Goal: Task Accomplishment & Management: Complete application form

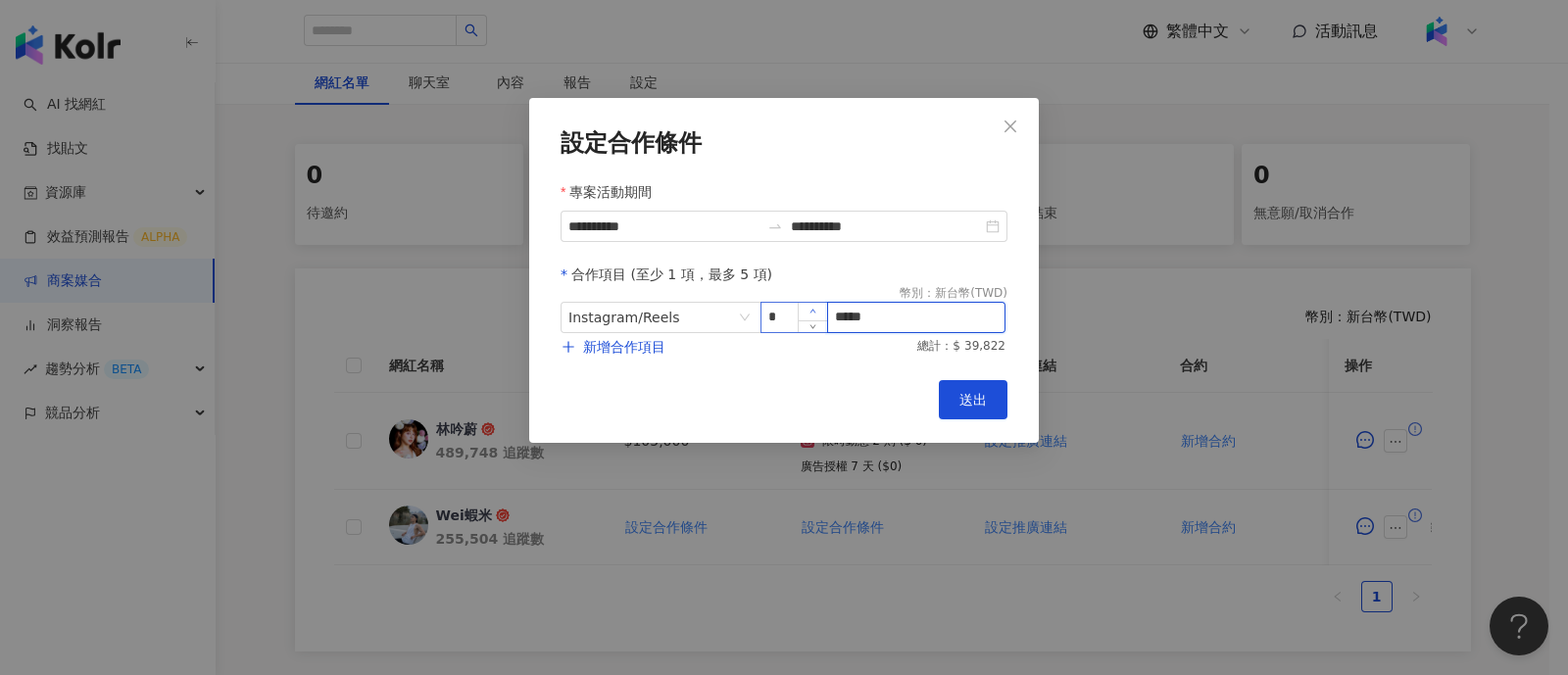
drag, startPoint x: 882, startPoint y: 321, endPoint x: 801, endPoint y: 314, distance: 81.3
click at [801, 314] on span "Instagram / Reels * *****" at bounding box center [784, 317] width 447 height 32
paste input "**"
type input "*****"
drag, startPoint x: 967, startPoint y: 398, endPoint x: 899, endPoint y: 491, distance: 115.2
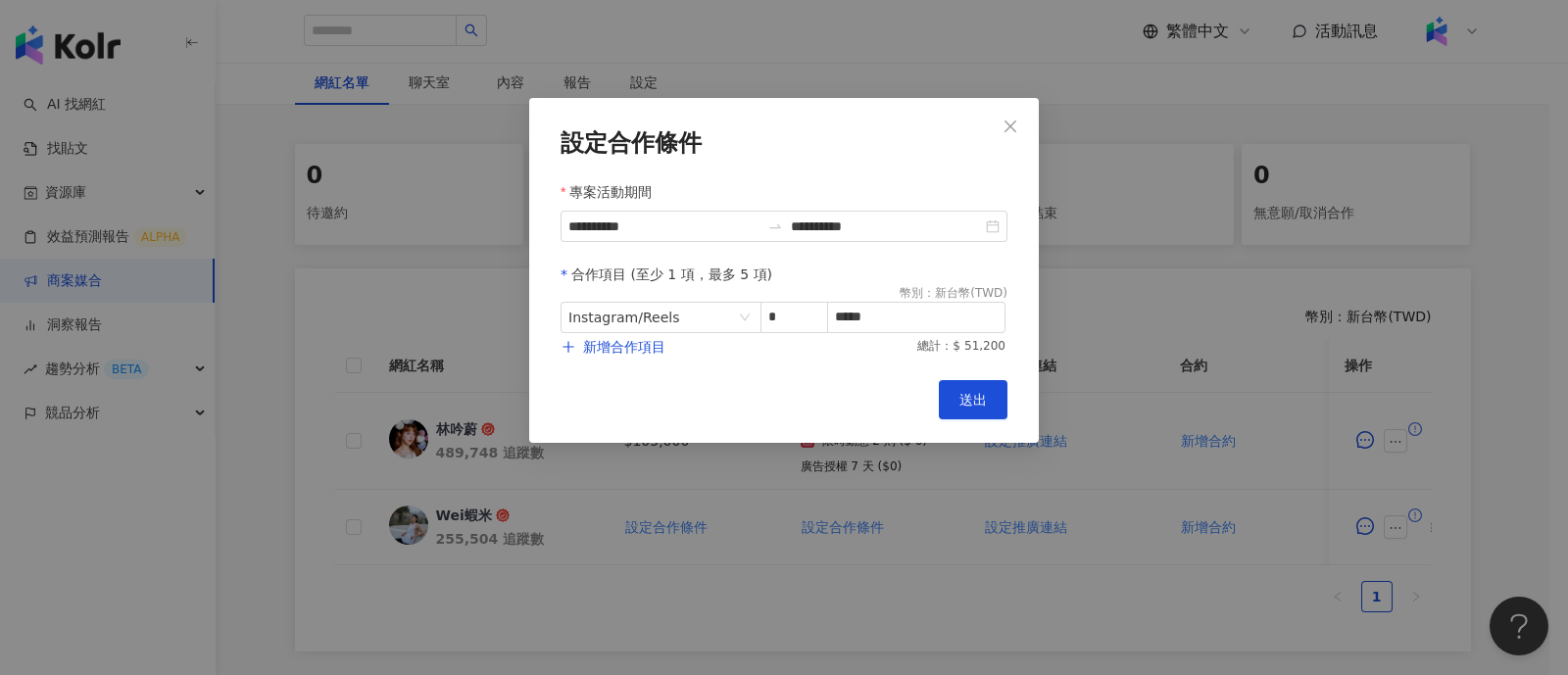
click at [969, 398] on span "送出" at bounding box center [973, 400] width 28 height 16
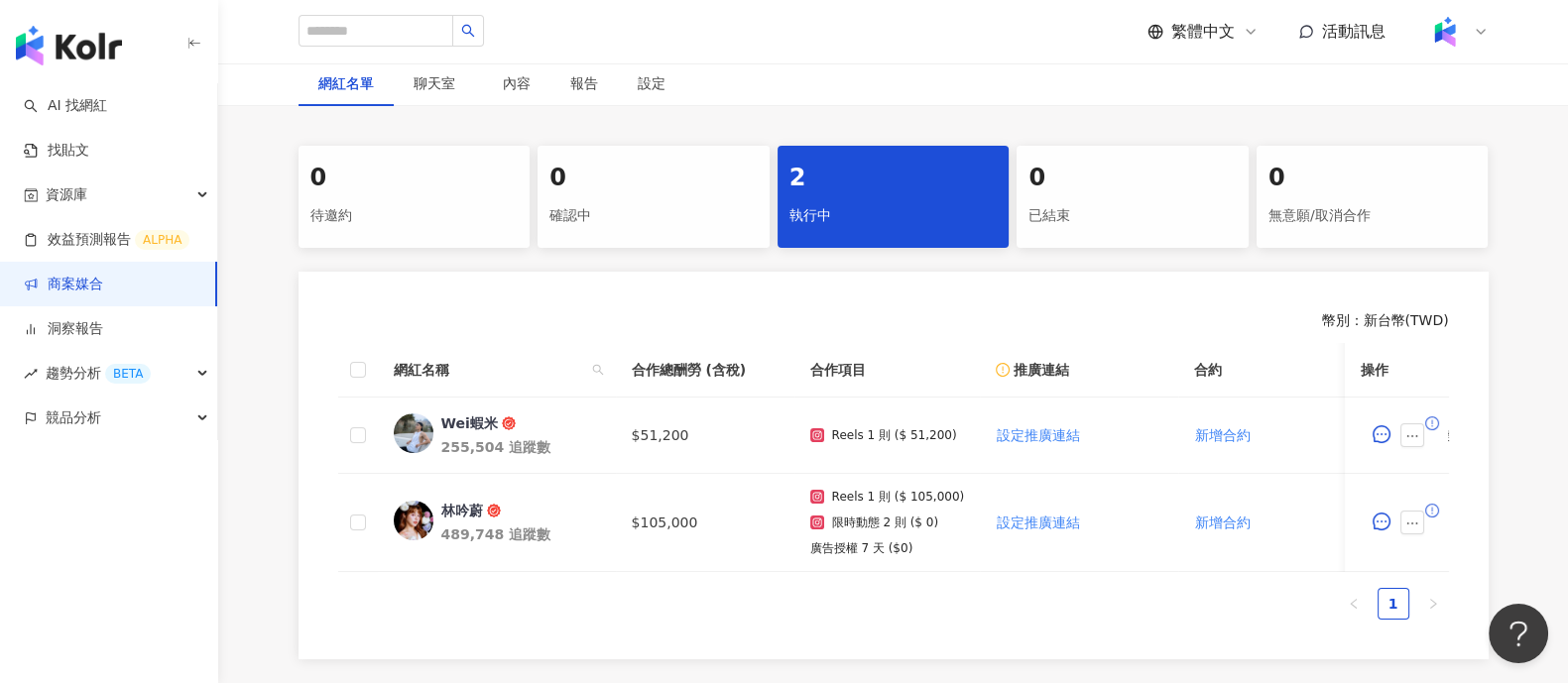
drag, startPoint x: 1282, startPoint y: 96, endPoint x: 1180, endPoint y: 38, distance: 117.3
click at [1282, 96] on div "網紅名單 聊天室 內容 報告 設定" at bounding box center [893, 84] width 1269 height 46
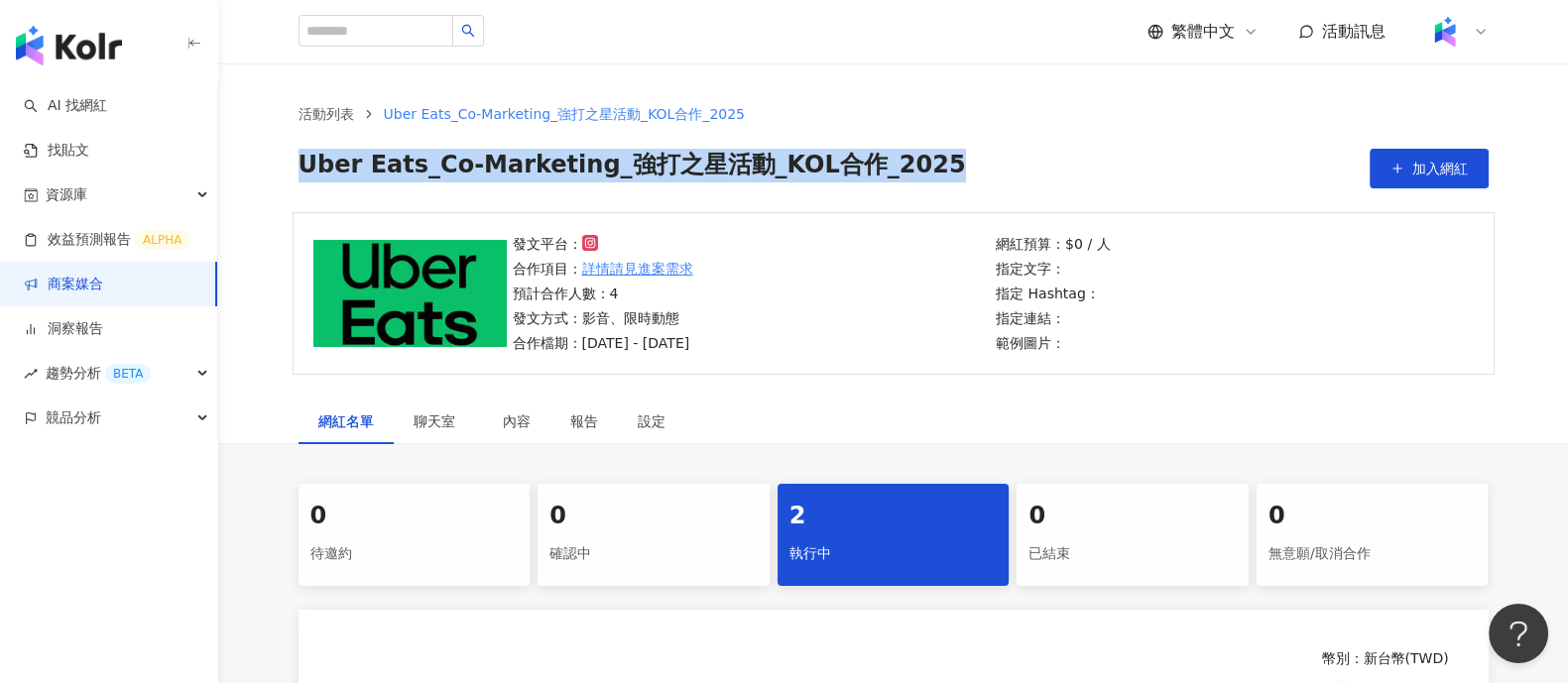
drag, startPoint x: 297, startPoint y: 166, endPoint x: 958, endPoint y: 169, distance: 661.0
click at [958, 169] on div "Uber Eats_Co-Marketing_強打之星活動_KOL合作_2025 加入網紅" at bounding box center [893, 169] width 1190 height 40
copy span "Uber Eats_Co-Marketing_強打之星活動_KOL合作_2025"
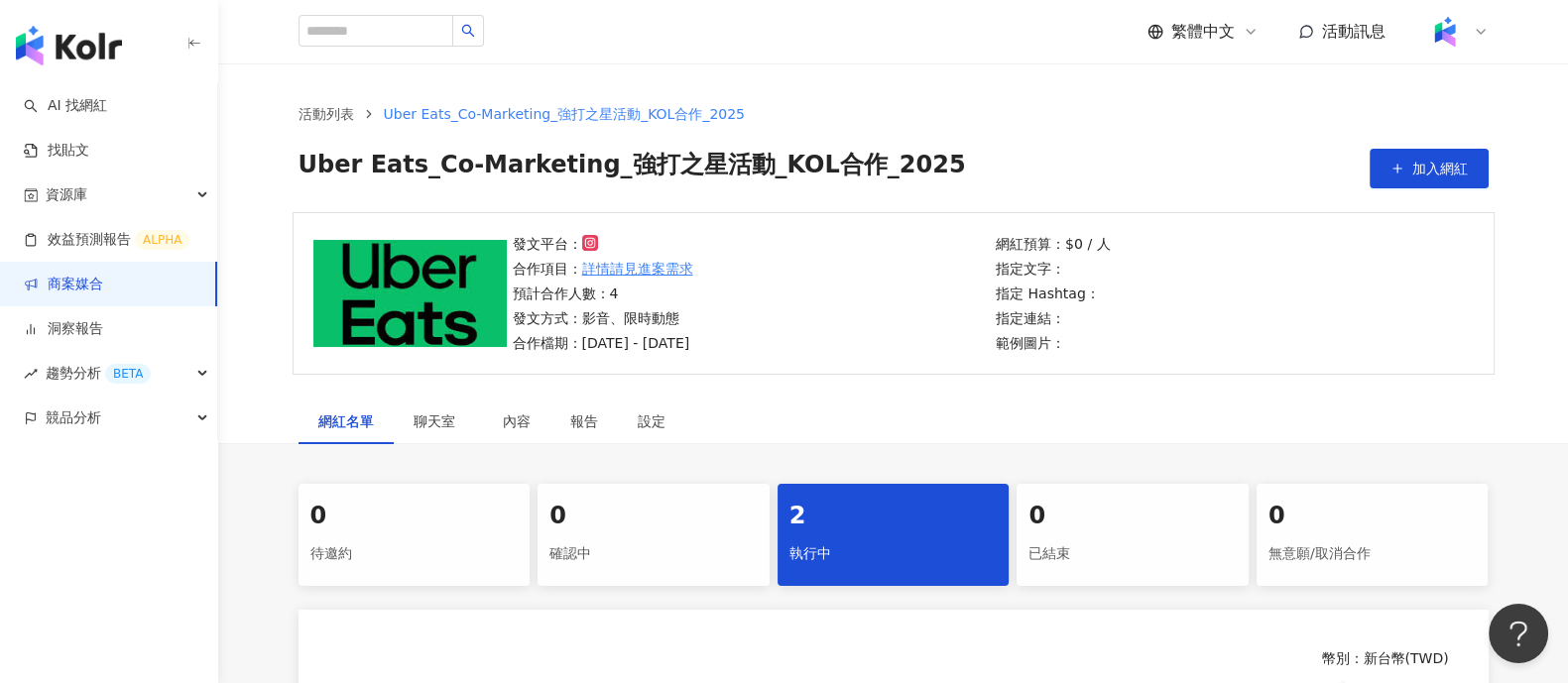
drag, startPoint x: 1284, startPoint y: 154, endPoint x: 909, endPoint y: 1, distance: 405.0
click at [1284, 154] on div "Uber Eats_Co-Marketing_強打之星活動_KOL合作_2025 加入網紅" at bounding box center [893, 169] width 1190 height 40
drag, startPoint x: 1354, startPoint y: 412, endPoint x: 1323, endPoint y: 201, distance: 213.3
click at [1355, 412] on div "網紅名單 聊天室 內容 報告 設定" at bounding box center [893, 422] width 1269 height 46
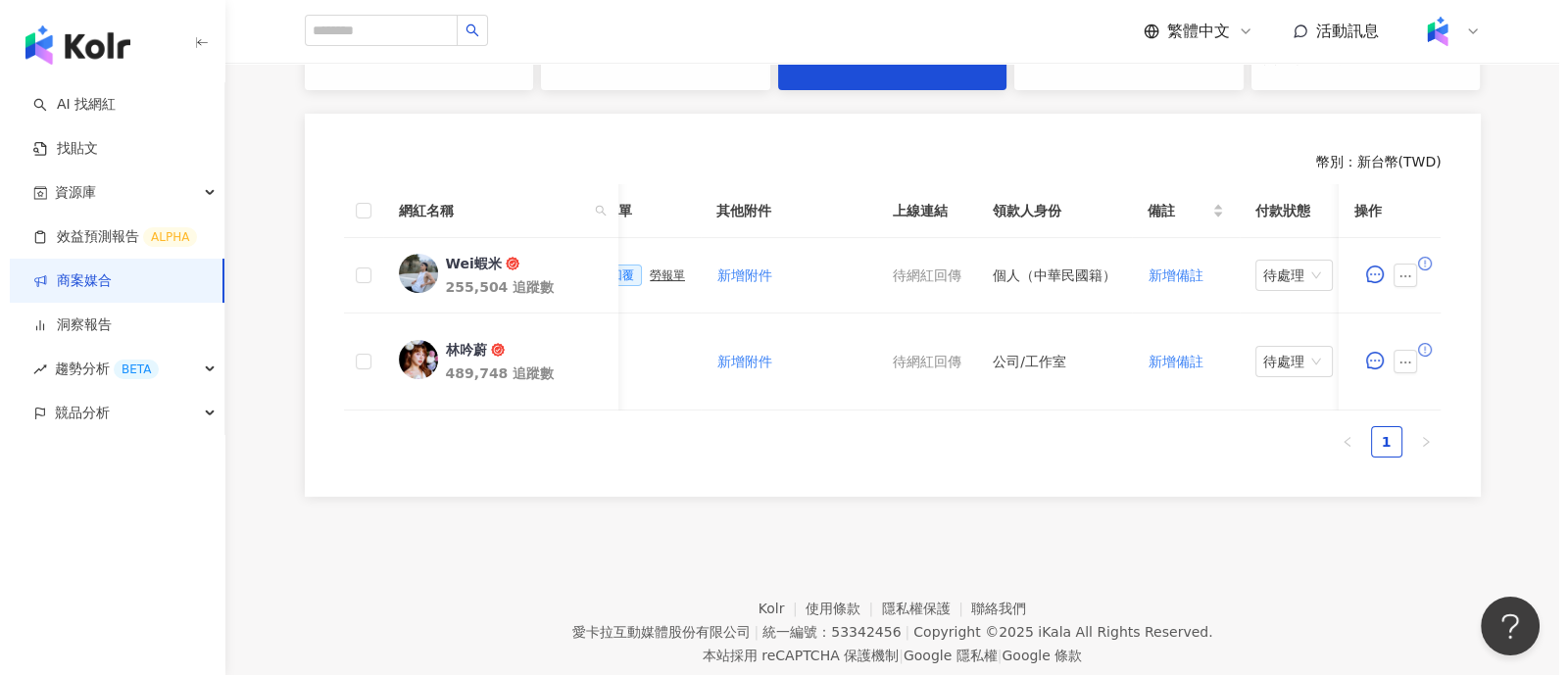
scroll to position [0, 854]
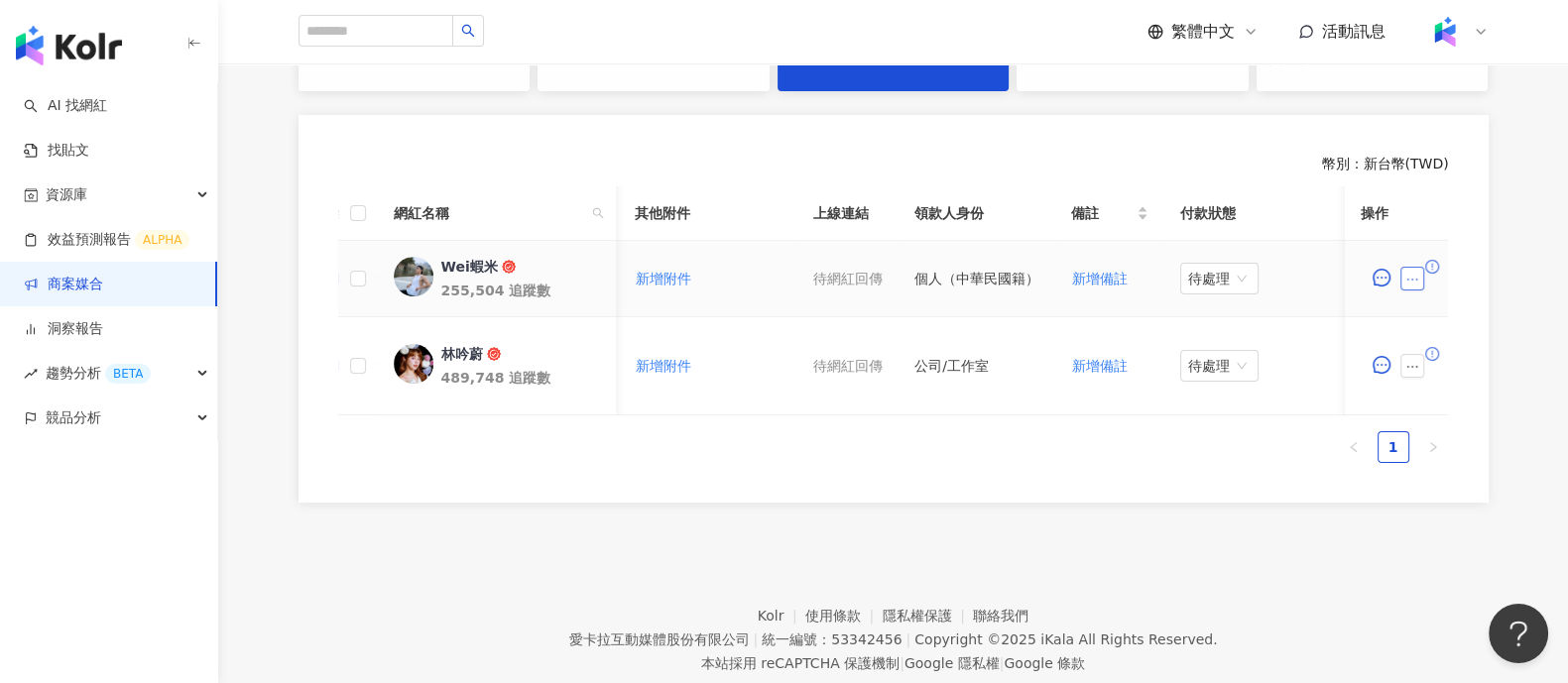
click at [1413, 284] on button "button" at bounding box center [1413, 279] width 24 height 24
click at [1467, 527] on span "查看帳務資訊" at bounding box center [1457, 524] width 84 height 22
click at [1099, 464] on ul "1" at bounding box center [893, 448] width 1110 height 32
click at [1416, 366] on icon "ellipsis" at bounding box center [1412, 367] width 11 height 2
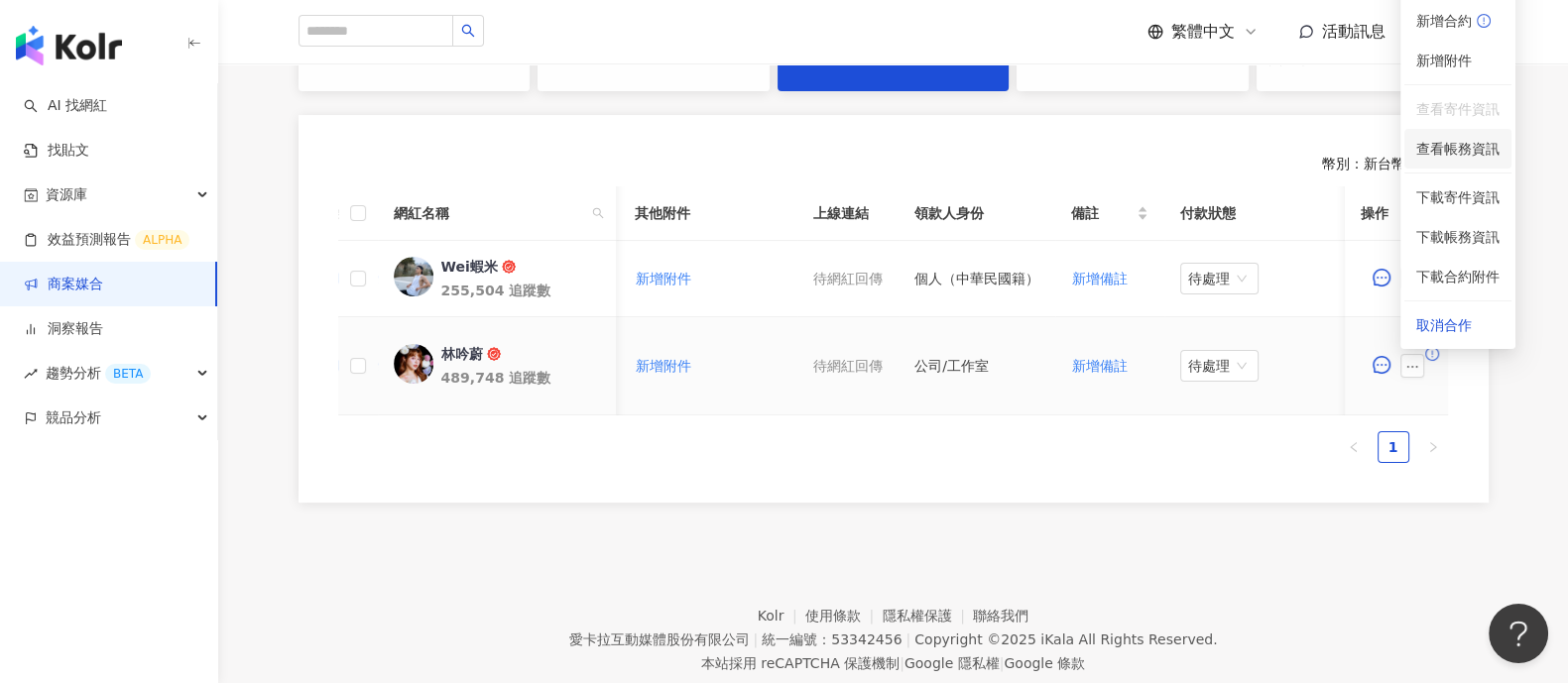
click at [1446, 157] on span "查看帳務資訊" at bounding box center [1457, 149] width 84 height 22
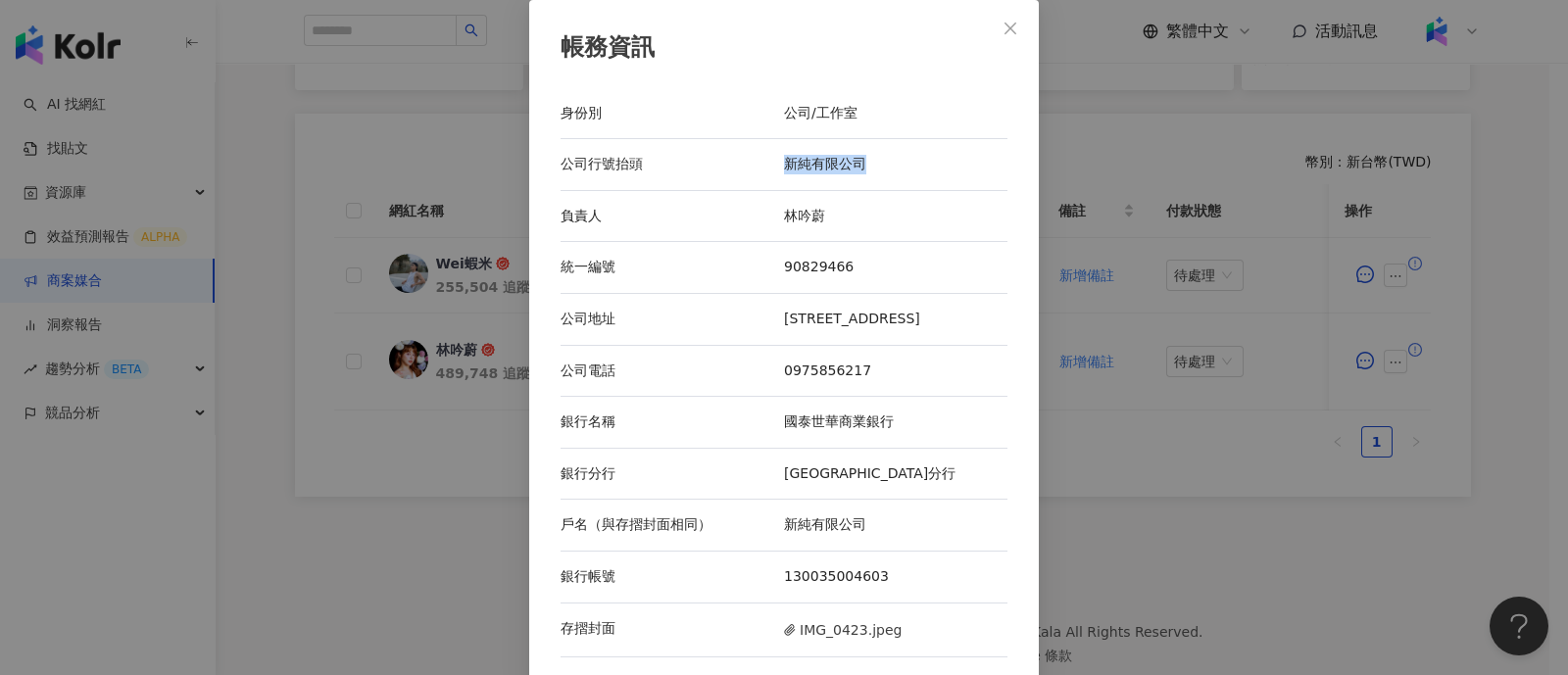
drag, startPoint x: 759, startPoint y: 161, endPoint x: 877, endPoint y: 164, distance: 118.0
click at [877, 164] on div "公司行號抬頭 新純有限公司" at bounding box center [784, 165] width 447 height 52
copy div "公司行號抬頭 新純有限公司"
click at [1278, 346] on div "帳務資訊 身份別 公司/工作室 公司行號抬頭 新純有限公司 負責人 [PERSON_NAME] 統一編號 90829466 公司地址 [STREET_ADDR…" at bounding box center [784, 337] width 1568 height 675
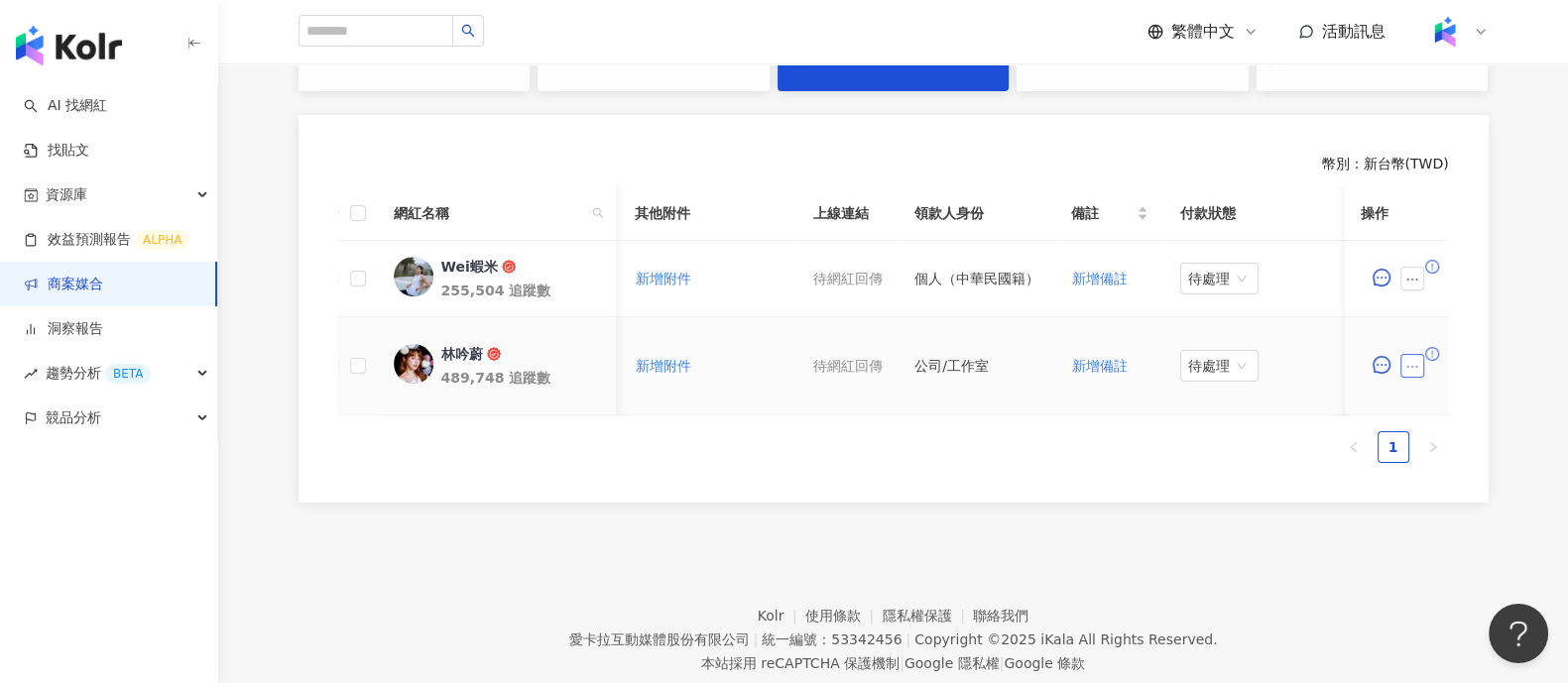
click at [1421, 359] on button "button" at bounding box center [1413, 366] width 24 height 24
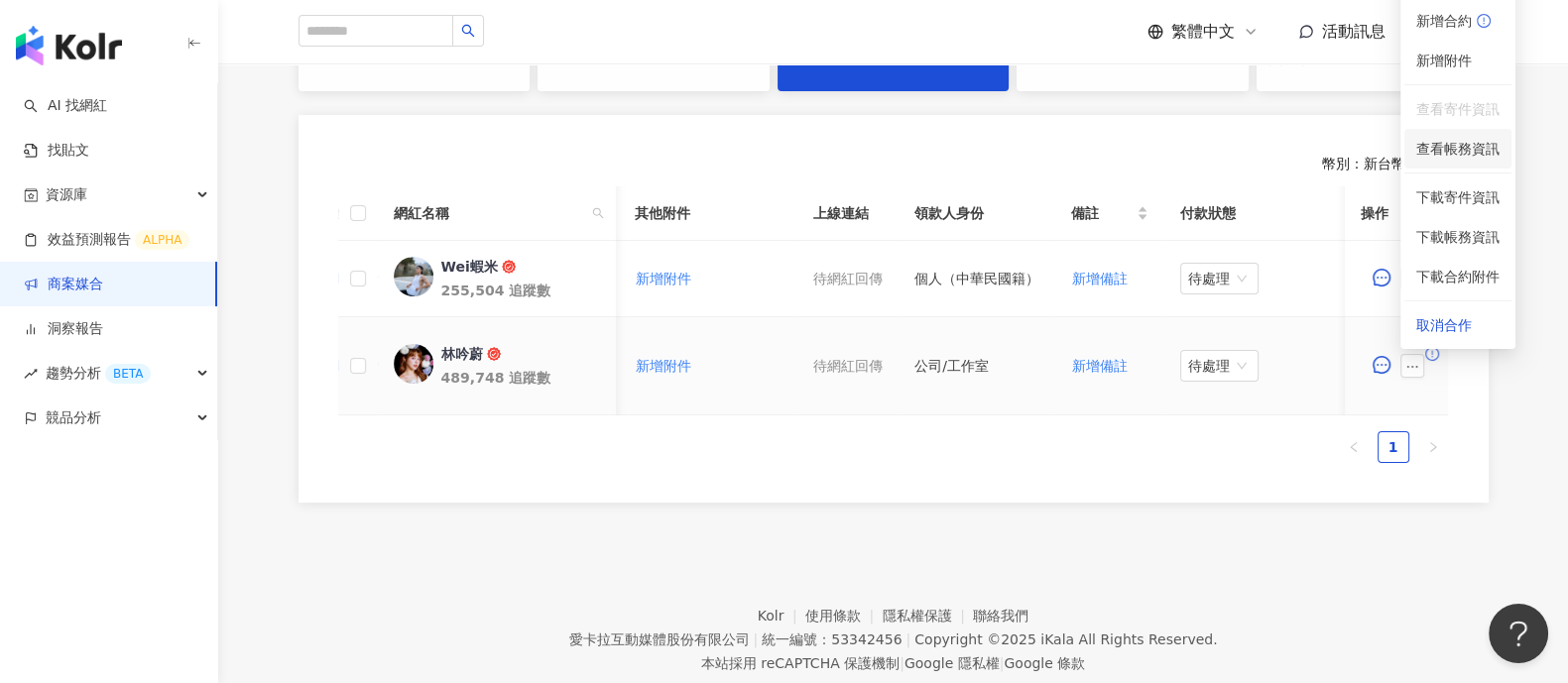
click at [1447, 147] on span "查看帳務資訊" at bounding box center [1457, 149] width 84 height 22
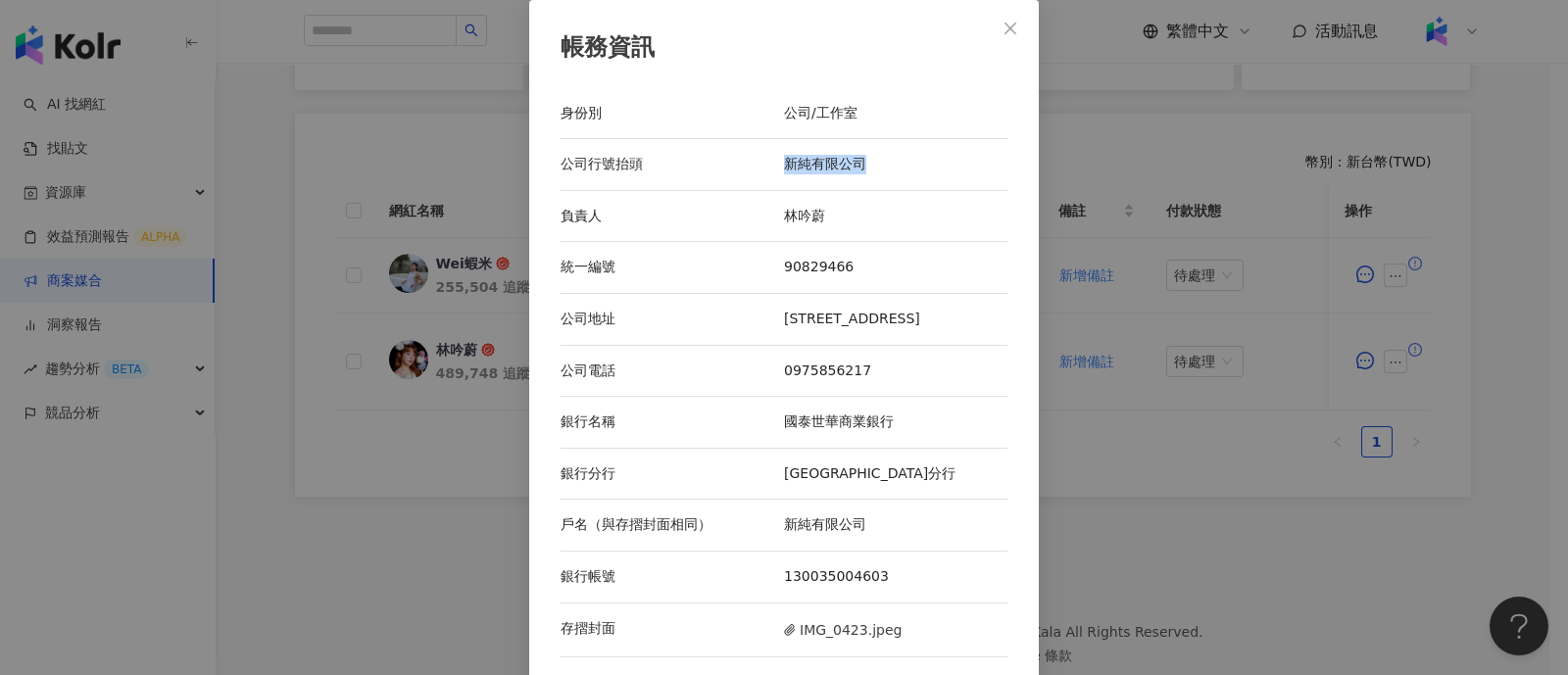
drag, startPoint x: 772, startPoint y: 163, endPoint x: 863, endPoint y: 164, distance: 91.0
click at [863, 164] on div "公司行號抬頭 新純有限公司" at bounding box center [784, 165] width 447 height 52
copy div "公司行號抬頭 新純有限公司"
